Goal: Transaction & Acquisition: Subscribe to service/newsletter

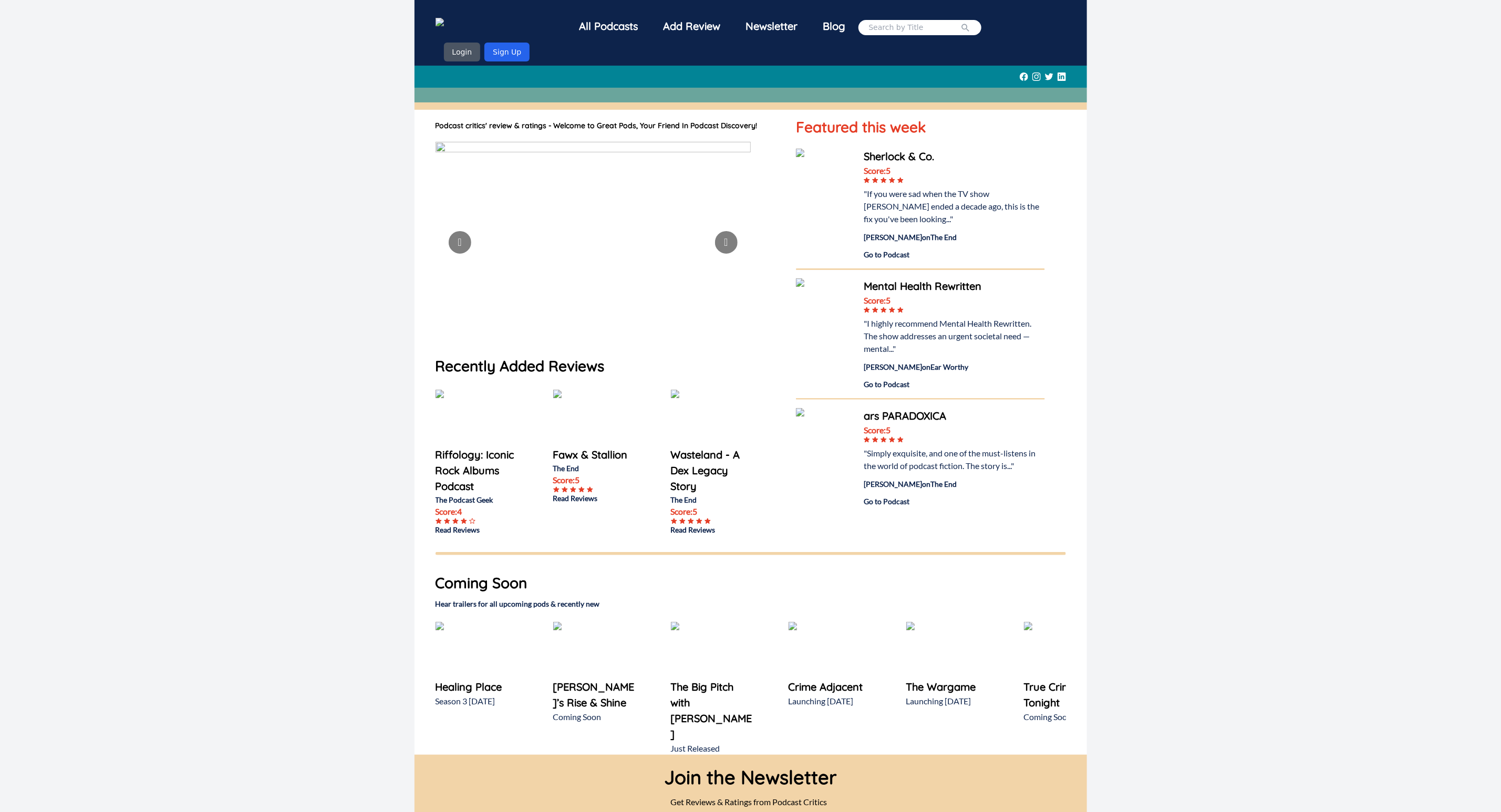
click at [244, 694] on div "All Podcasts Add Review Newsletter Blog Login Sign Up Podcast critics' review &…" at bounding box center [750, 444] width 1501 height 888
click at [465, 51] on button "Login" at bounding box center [462, 52] width 37 height 19
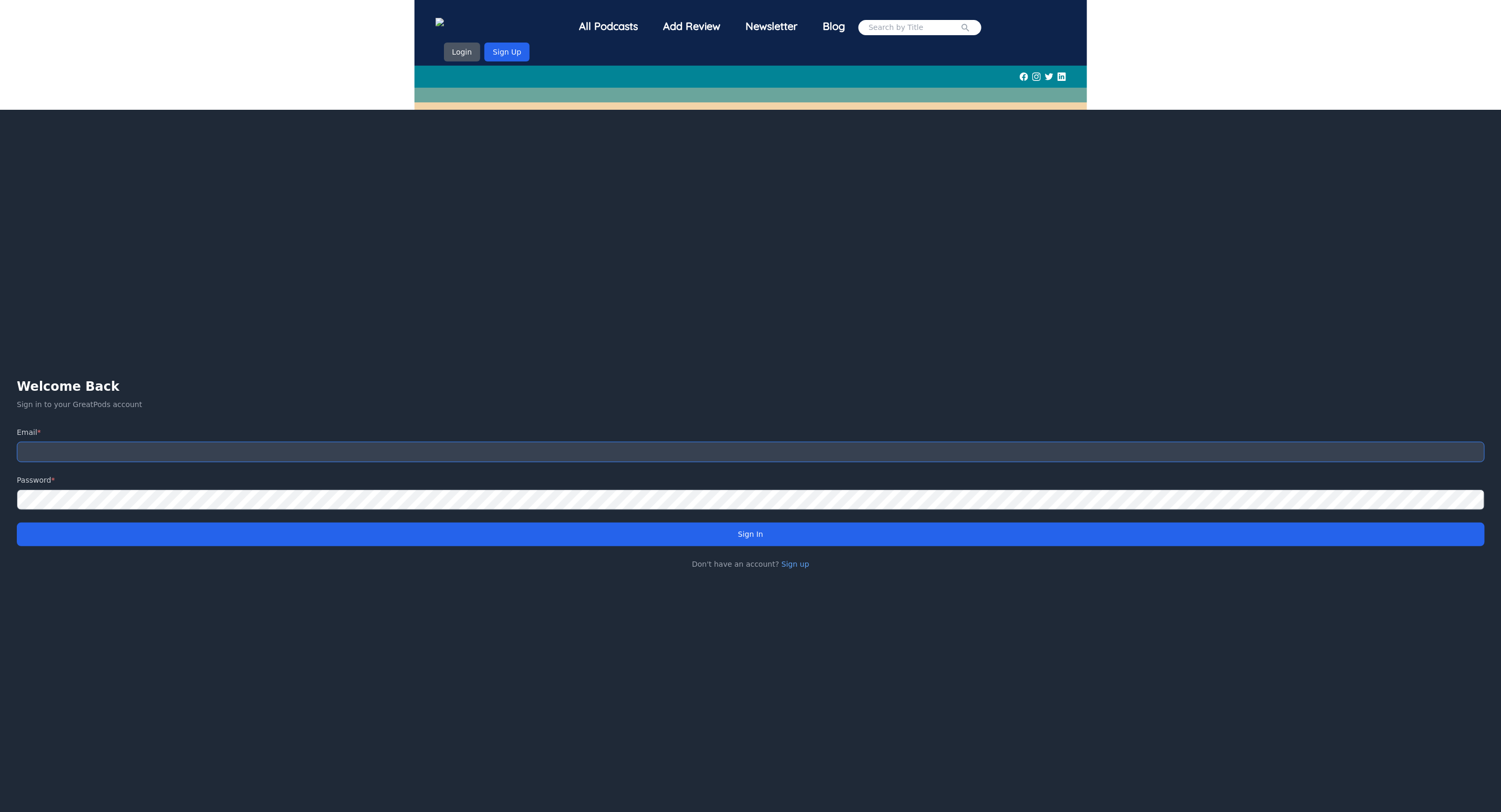
click at [370, 454] on input "email" at bounding box center [751, 452] width 1468 height 21
type input "hdabhi@usc.edu"
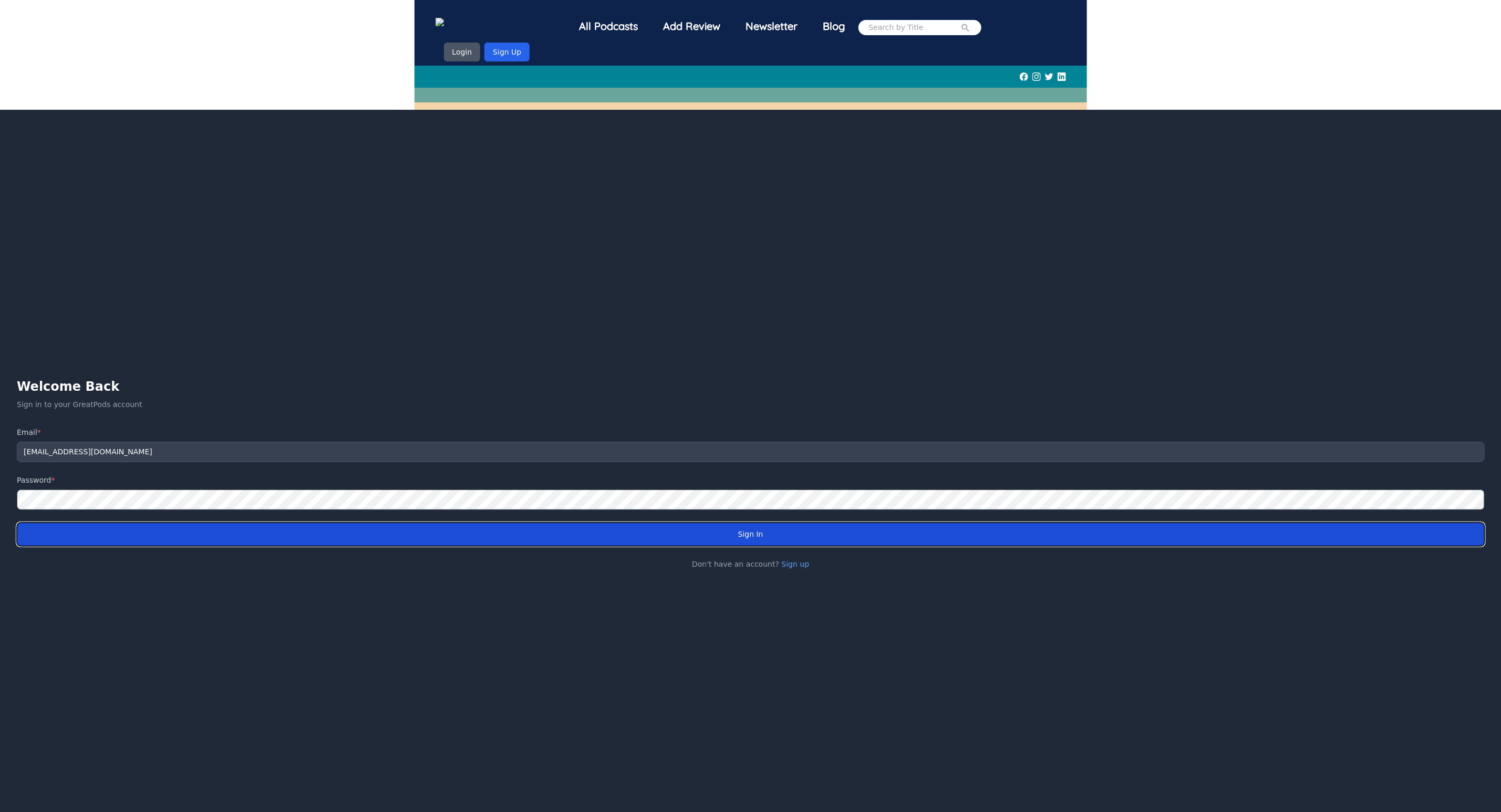
click at [664, 536] on button "Sign In" at bounding box center [751, 534] width 1468 height 23
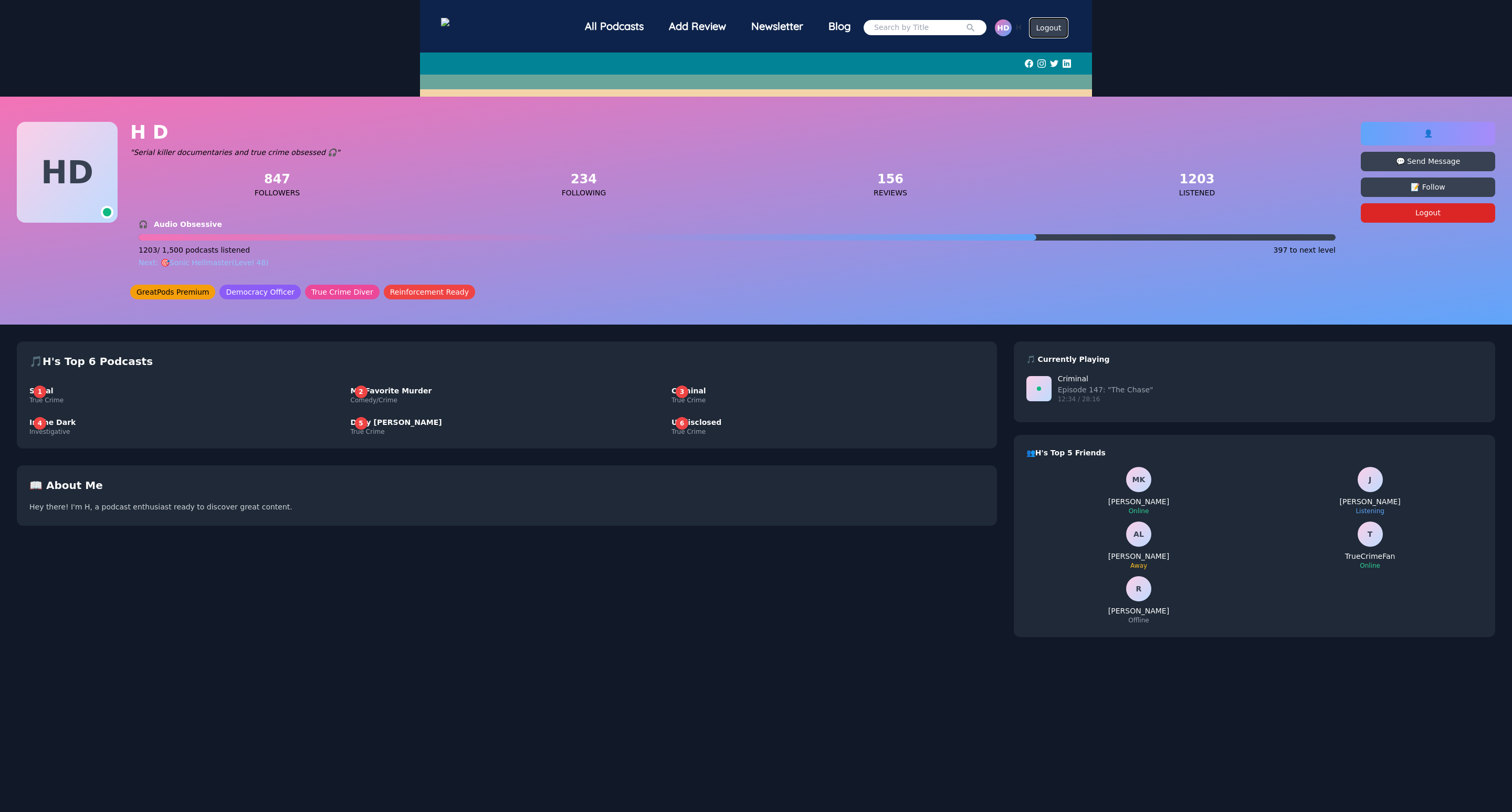
click at [1030, 22] on button "Logout" at bounding box center [1049, 28] width 38 height 19
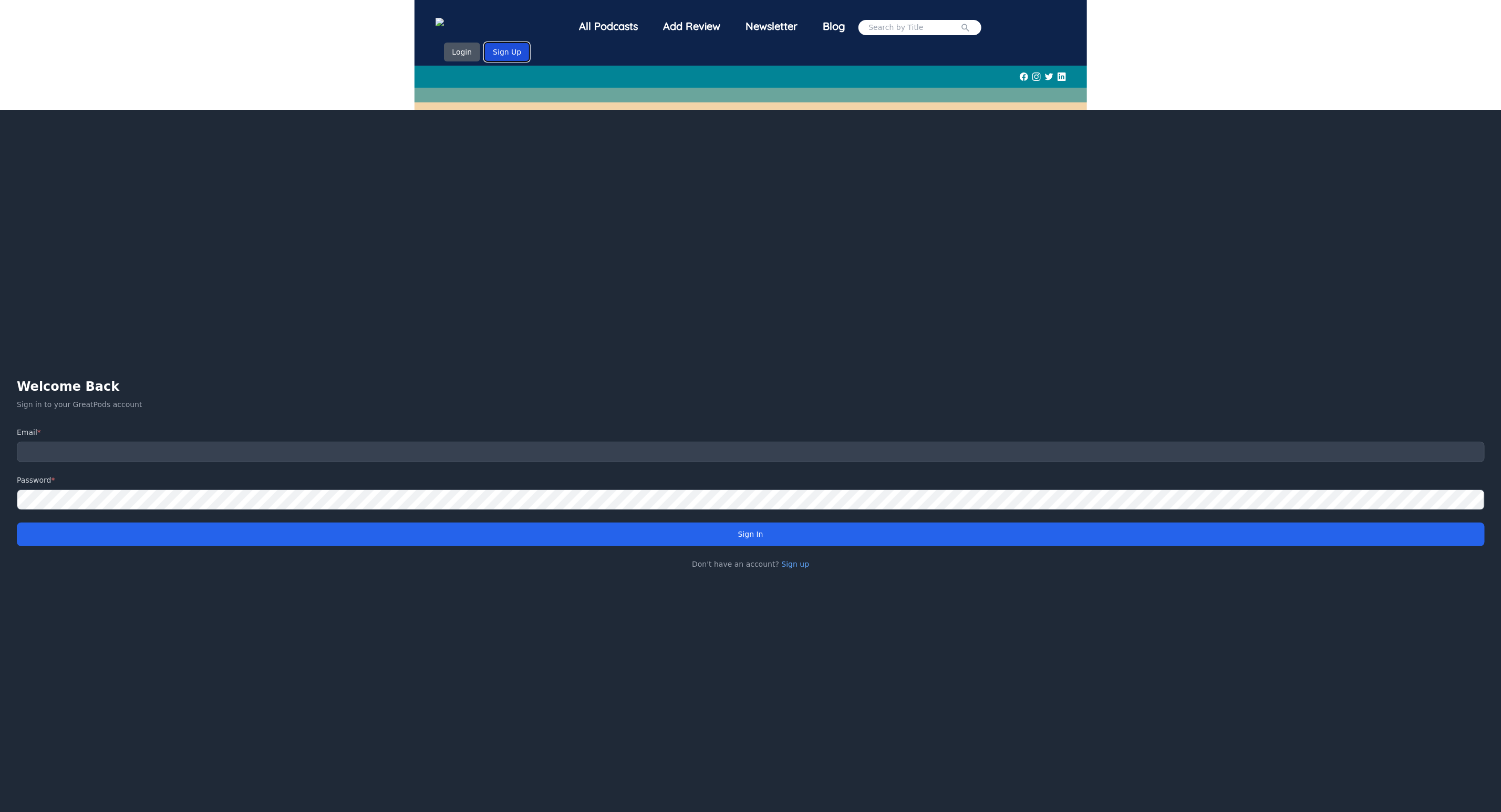
click at [512, 51] on button "Sign Up" at bounding box center [507, 52] width 45 height 19
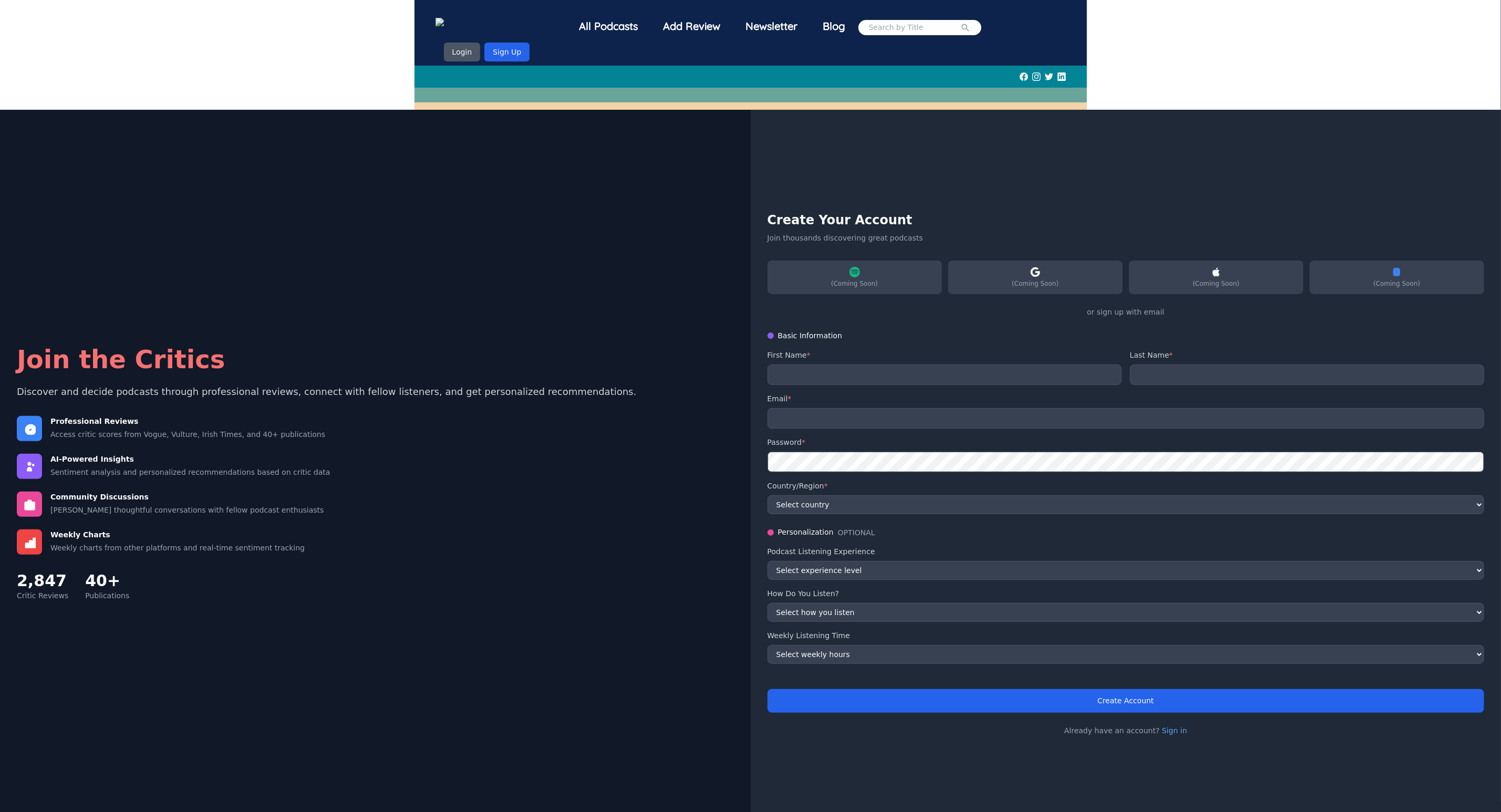
click at [597, 19] on div "All Podcasts" at bounding box center [609, 26] width 84 height 28
click at [482, 21] on img at bounding box center [458, 23] width 46 height 11
click at [560, 23] on nav "All Podcasts Add Review Newsletter Blog Login Sign Up" at bounding box center [750, 36] width 630 height 57
click at [482, 29] on img at bounding box center [458, 23] width 46 height 11
click at [482, 22] on img at bounding box center [458, 23] width 46 height 11
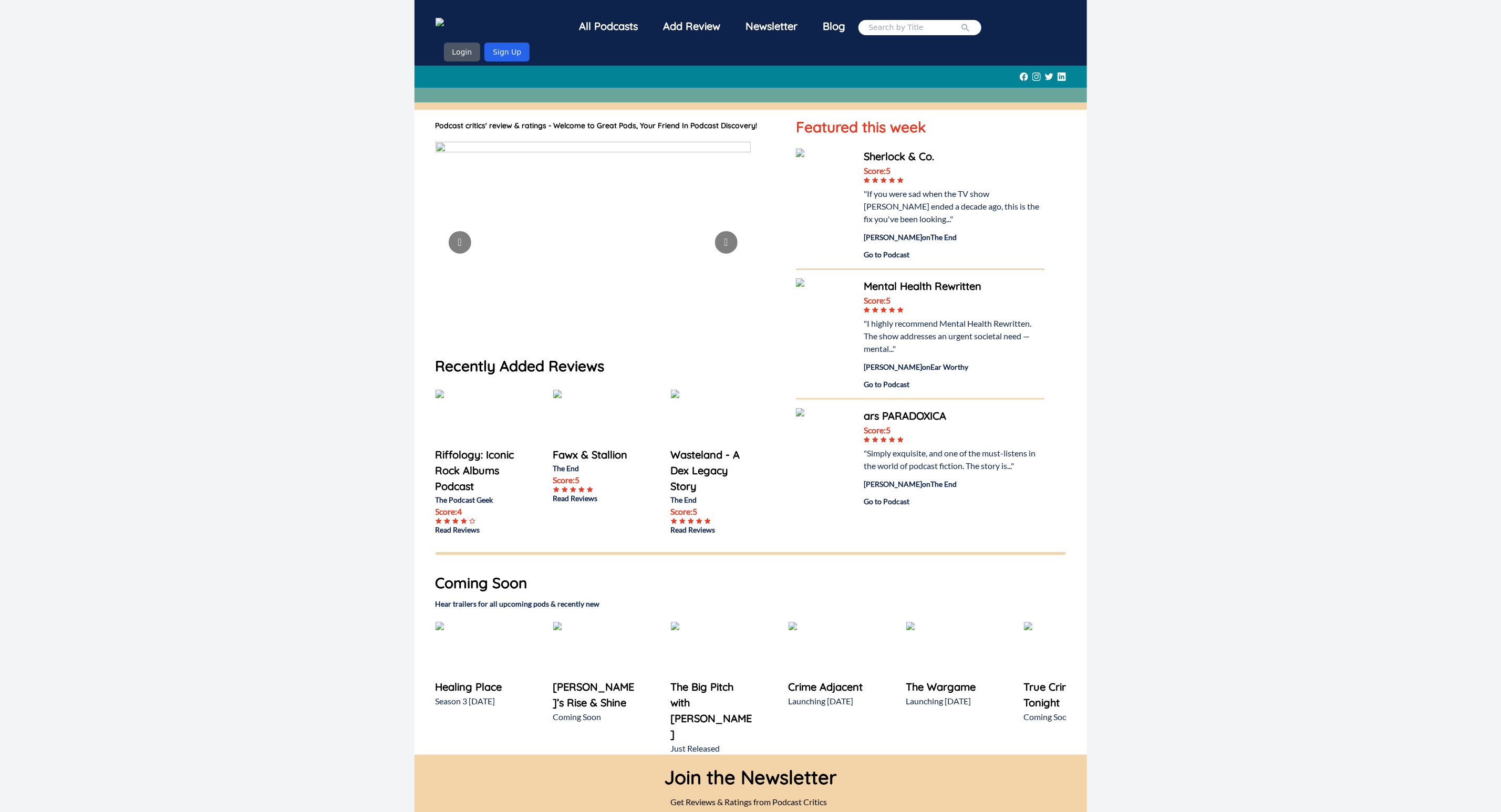
click at [884, 157] on div "Sherlock & Co." at bounding box center [954, 156] width 181 height 16
